Goal: Information Seeking & Learning: Learn about a topic

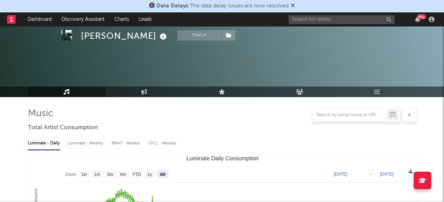
select select "All"
click at [342, 19] on input "text" at bounding box center [341, 19] width 106 height 9
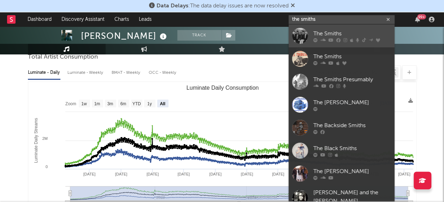
type input "the smiths"
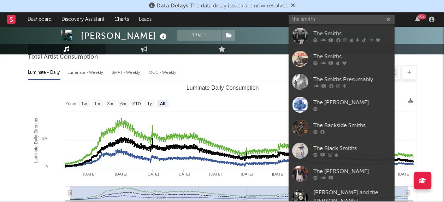
click at [302, 35] on div at bounding box center [300, 36] width 16 height 16
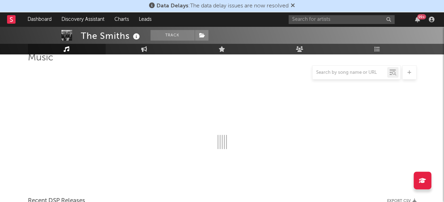
scroll to position [71, 0]
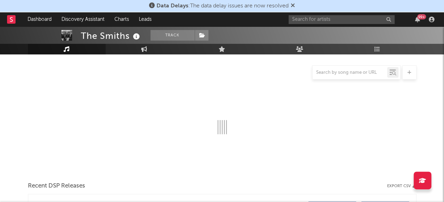
select select "6m"
